Goal: Check status: Check status

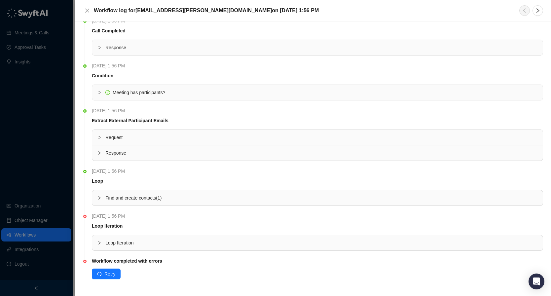
scroll to position [10, 0]
click at [173, 236] on div "Loop Iteration" at bounding box center [317, 242] width 450 height 15
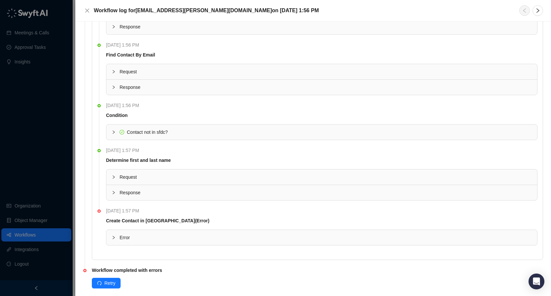
scroll to position [276, 0]
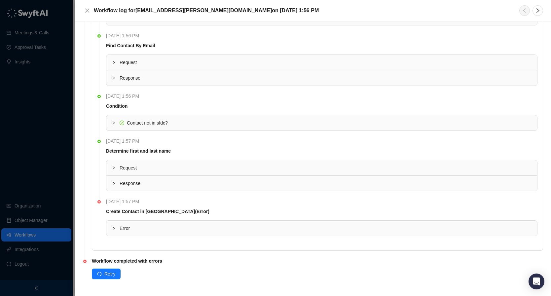
click at [198, 227] on span "Error" at bounding box center [326, 228] width 412 height 7
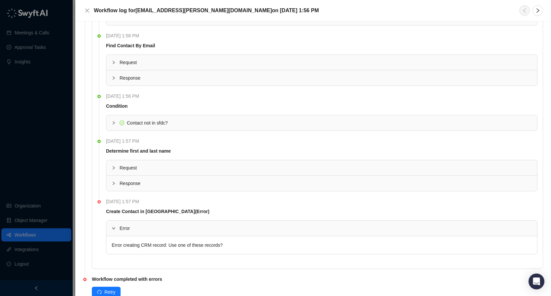
scroll to position [294, 0]
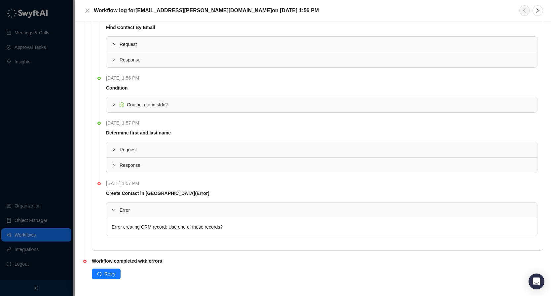
click at [193, 164] on span "Response" at bounding box center [326, 164] width 412 height 7
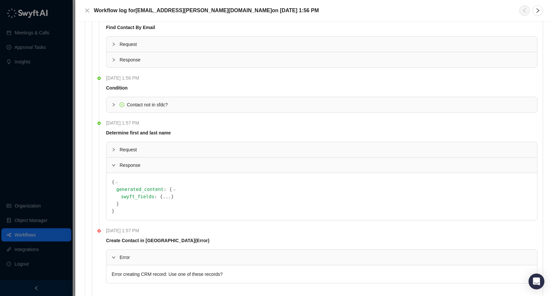
click at [202, 150] on span "Request" at bounding box center [326, 149] width 412 height 7
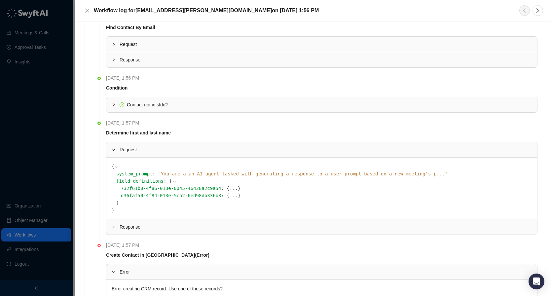
click at [202, 149] on span "Request" at bounding box center [326, 149] width 412 height 7
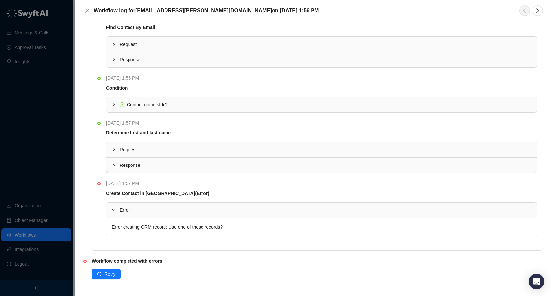
click at [189, 165] on span "Response" at bounding box center [326, 164] width 412 height 7
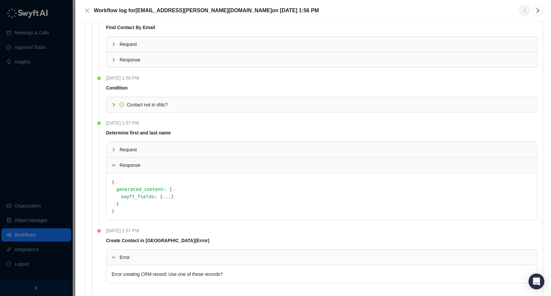
click at [162, 196] on button "..." at bounding box center [166, 196] width 8 height 7
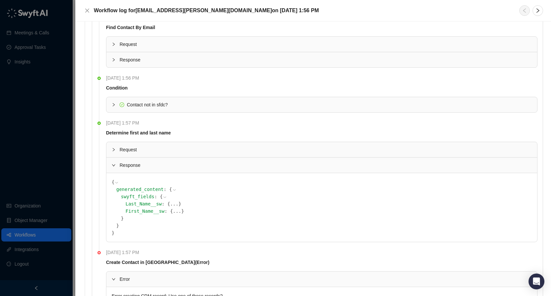
click at [170, 204] on button "..." at bounding box center [174, 203] width 8 height 7
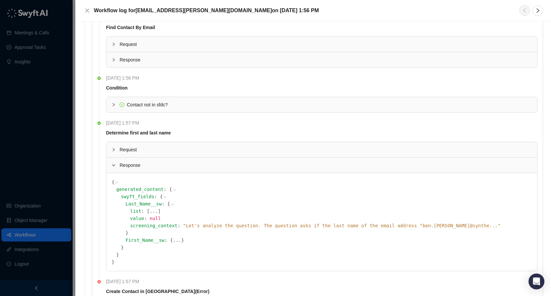
click at [173, 240] on button "..." at bounding box center [177, 239] width 8 height 7
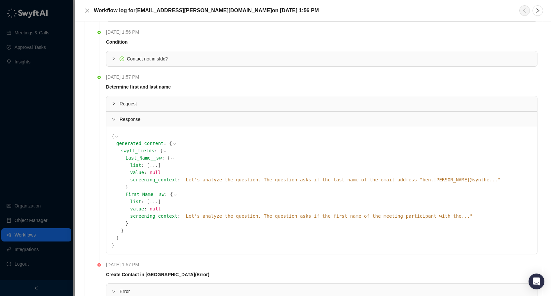
scroll to position [341, 0]
click at [364, 175] on div "value : null" at bounding box center [330, 171] width 401 height 7
click at [0, 0] on icon at bounding box center [0, 0] width 0 height 0
click at [249, 176] on div "screening_context : " Let's analyze the question. The question asks if the last…" at bounding box center [330, 179] width 401 height 7
click at [249, 180] on span "" Let's analyze the question. The question asks if the last name of the email a…" at bounding box center [341, 179] width 317 height 5
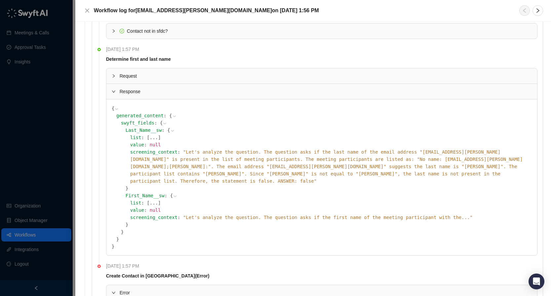
scroll to position [378, 0]
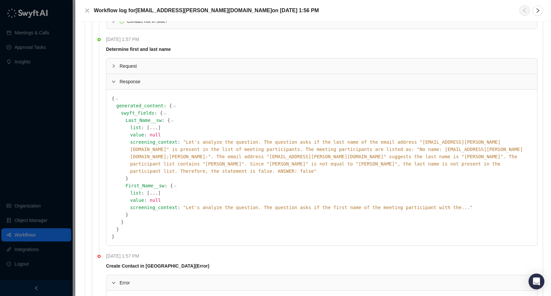
click at [205, 205] on span "" Let's analyze the question. The question asks if the first name of the meetin…" at bounding box center [328, 207] width 290 height 5
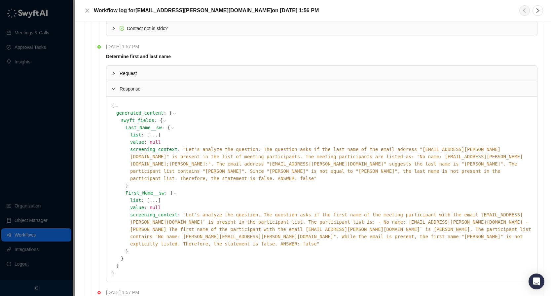
scroll to position [354, 0]
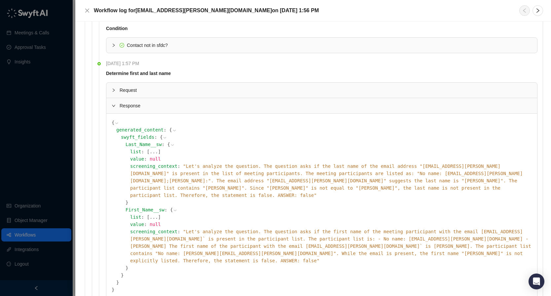
click at [170, 144] on icon at bounding box center [172, 145] width 5 height 5
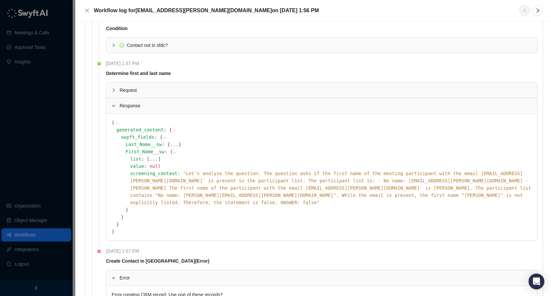
click at [170, 144] on button "..." at bounding box center [174, 144] width 8 height 7
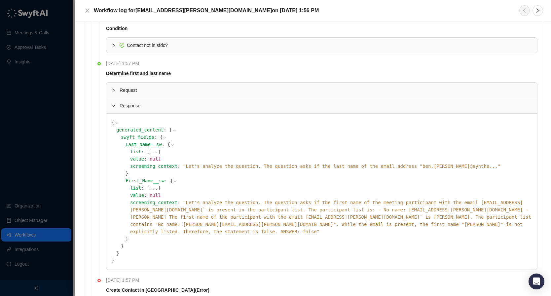
click at [150, 151] on button "..." at bounding box center [154, 151] width 8 height 7
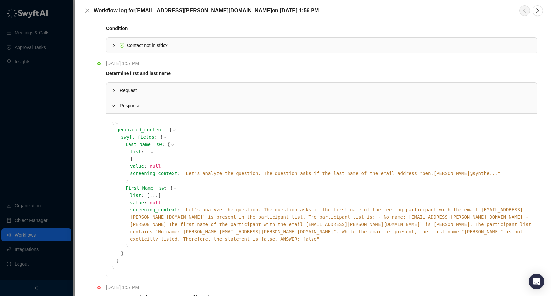
click at [144, 92] on span "Request" at bounding box center [326, 90] width 412 height 7
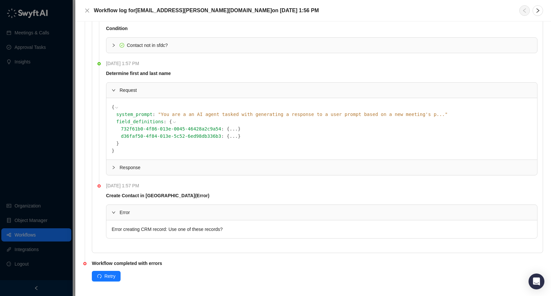
click at [226, 128] on span "{" at bounding box center [227, 128] width 3 height 5
click at [229, 128] on button "..." at bounding box center [233, 128] width 8 height 7
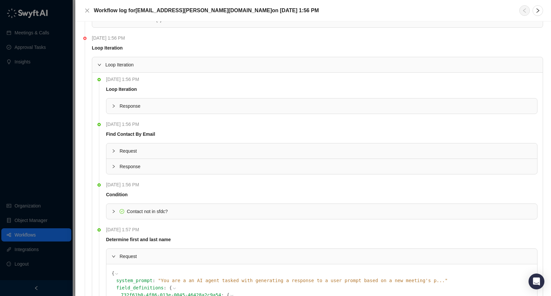
scroll to position [0, 0]
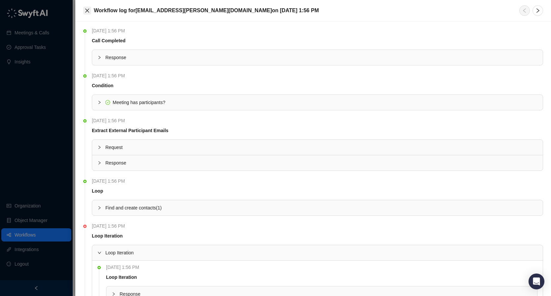
click at [87, 10] on icon "close" at bounding box center [87, 11] width 4 height 4
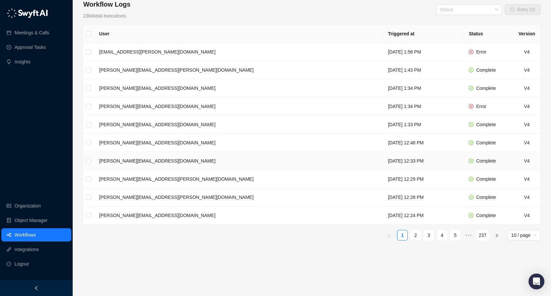
scroll to position [107, 0]
click at [437, 103] on td "[DATE] 1:34 PM" at bounding box center [422, 107] width 81 height 18
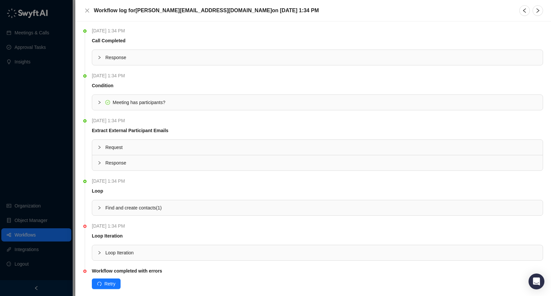
click at [191, 253] on span "Loop Iteration" at bounding box center [321, 252] width 432 height 7
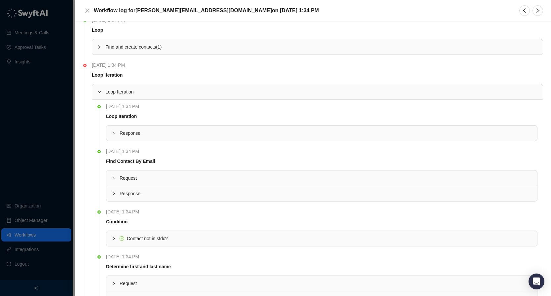
scroll to position [276, 0]
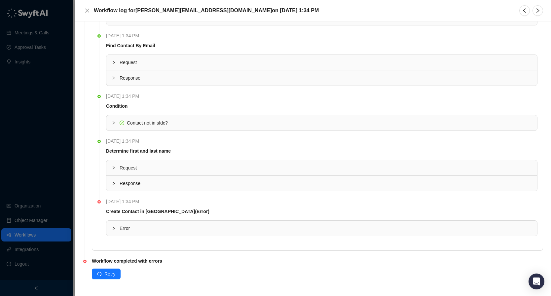
click at [156, 173] on div "Request" at bounding box center [321, 167] width 431 height 15
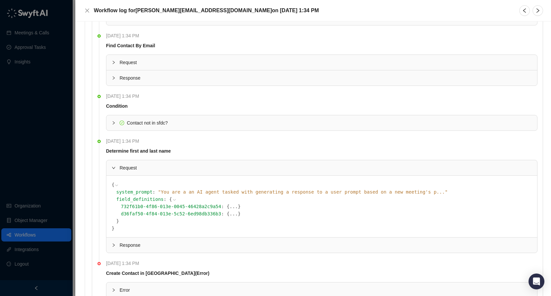
click at [149, 247] on span "Response" at bounding box center [326, 244] width 412 height 7
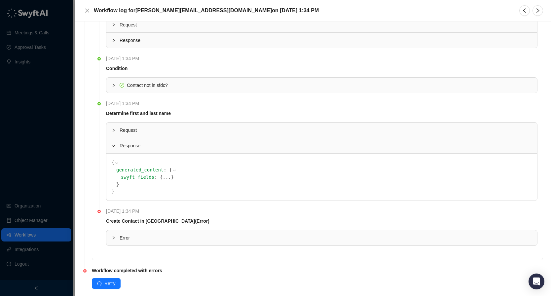
scroll to position [315, 0]
click at [162, 176] on button "..." at bounding box center [166, 176] width 8 height 7
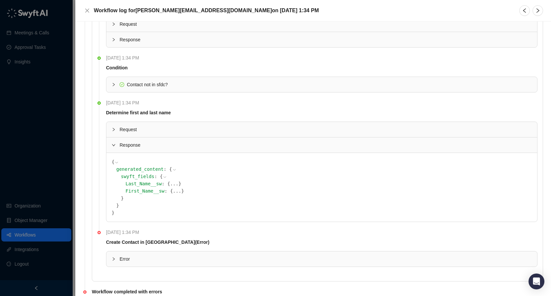
click at [170, 184] on button "..." at bounding box center [174, 183] width 8 height 7
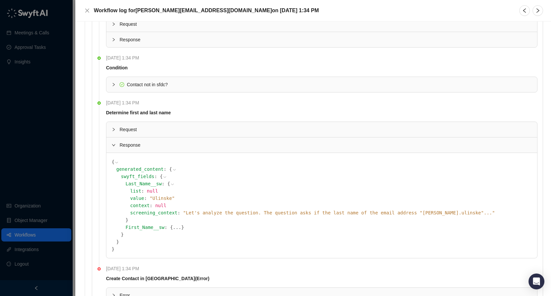
click at [173, 228] on button "..." at bounding box center [177, 227] width 8 height 7
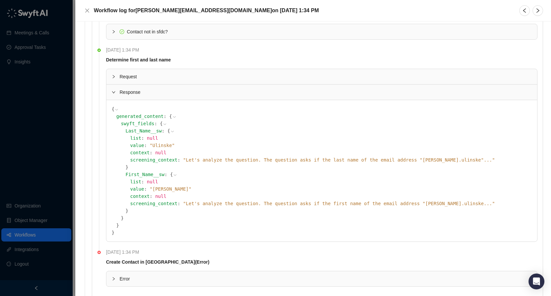
scroll to position [371, 0]
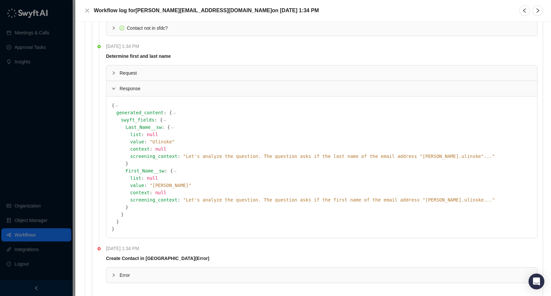
click at [360, 199] on span "" Let's analyze the question. The question asks if the first name of the email …" at bounding box center [339, 199] width 312 height 5
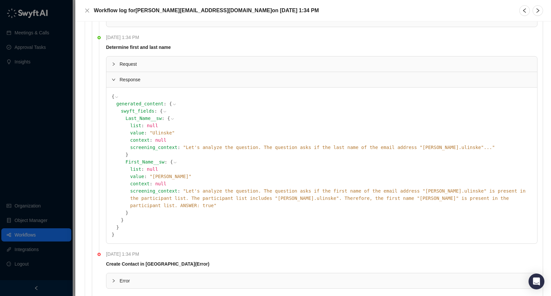
scroll to position [425, 0]
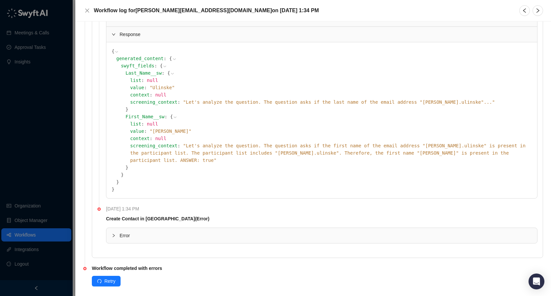
click at [250, 232] on span "Error" at bounding box center [326, 235] width 412 height 7
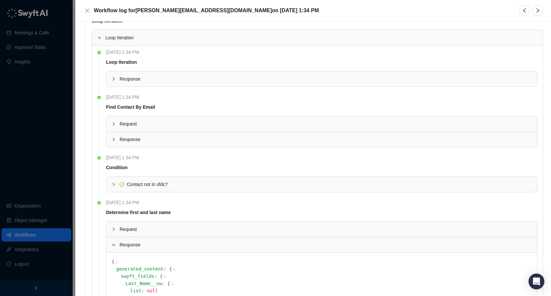
scroll to position [206, 0]
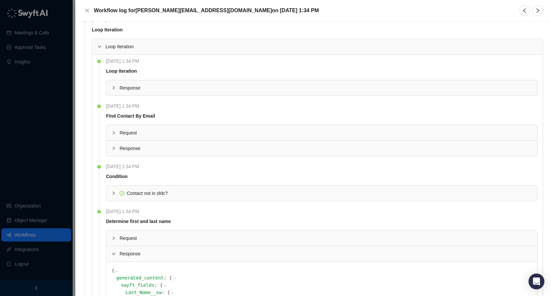
click at [163, 133] on span "Request" at bounding box center [326, 132] width 412 height 7
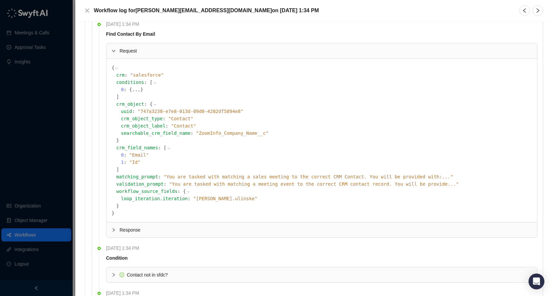
scroll to position [292, 0]
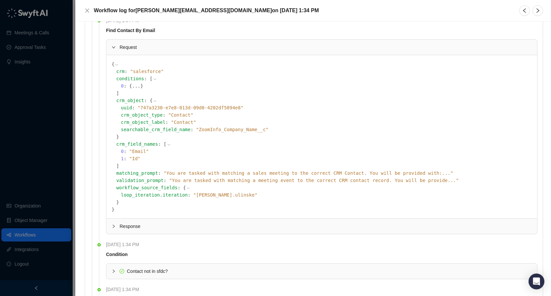
click at [215, 221] on div "Response" at bounding box center [321, 226] width 431 height 15
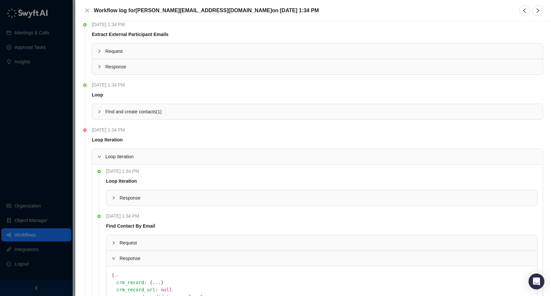
scroll to position [97, 0]
click at [202, 111] on span "Find and create contacts ( 1 )" at bounding box center [321, 110] width 432 height 7
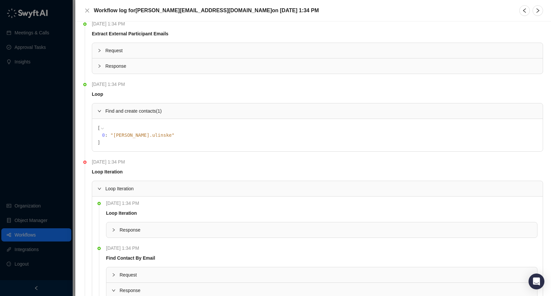
click at [128, 68] on span "Response" at bounding box center [321, 65] width 432 height 7
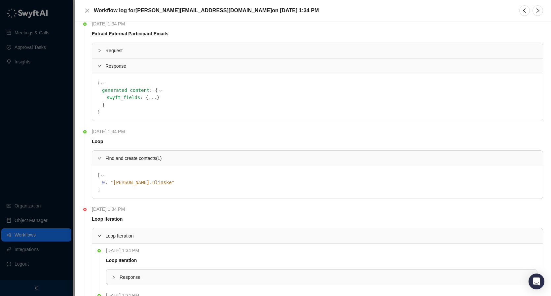
click at [138, 56] on div "Request" at bounding box center [317, 50] width 450 height 15
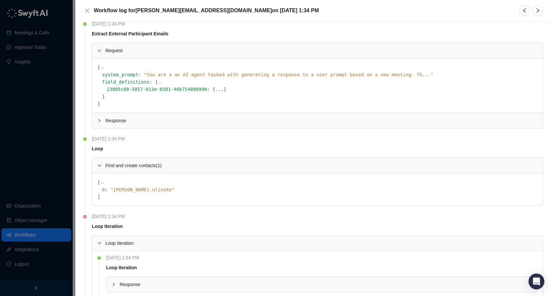
click at [215, 88] on button "..." at bounding box center [219, 89] width 8 height 7
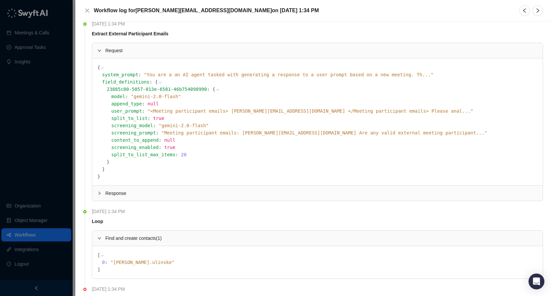
click at [164, 190] on span "Response" at bounding box center [321, 193] width 432 height 7
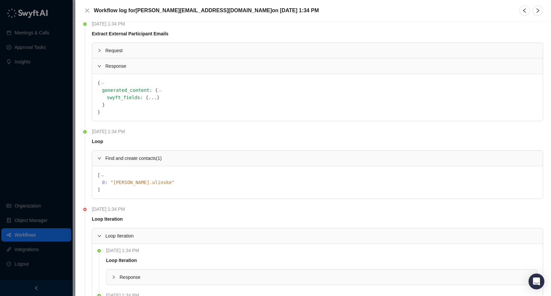
click at [148, 95] on button "..." at bounding box center [152, 97] width 8 height 7
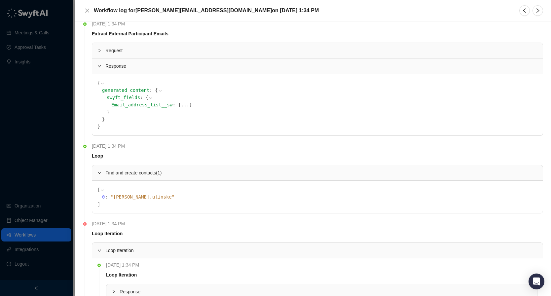
click at [181, 107] on button "..." at bounding box center [185, 104] width 8 height 7
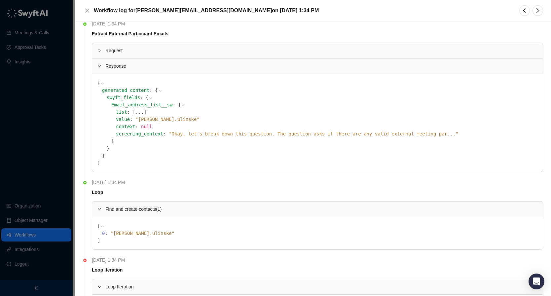
click at [289, 135] on span "" Okay, let's break down this question. The question asks if there are any vali…" at bounding box center [314, 133] width 290 height 5
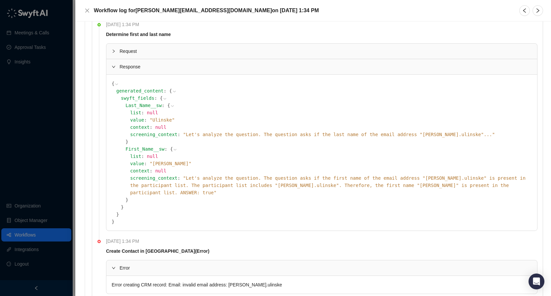
scroll to position [643, 0]
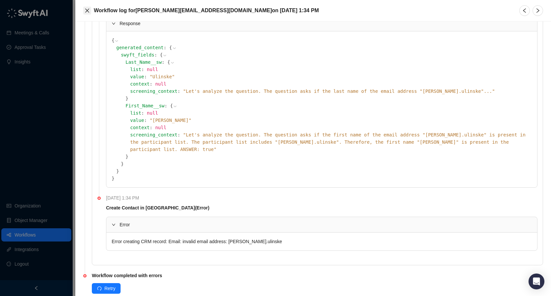
click at [88, 9] on icon "close" at bounding box center [87, 10] width 5 height 5
